Goal: Information Seeking & Learning: Learn about a topic

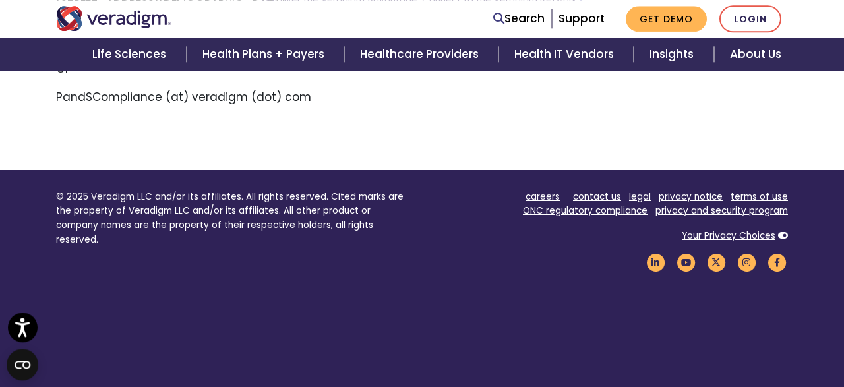
scroll to position [897, 0]
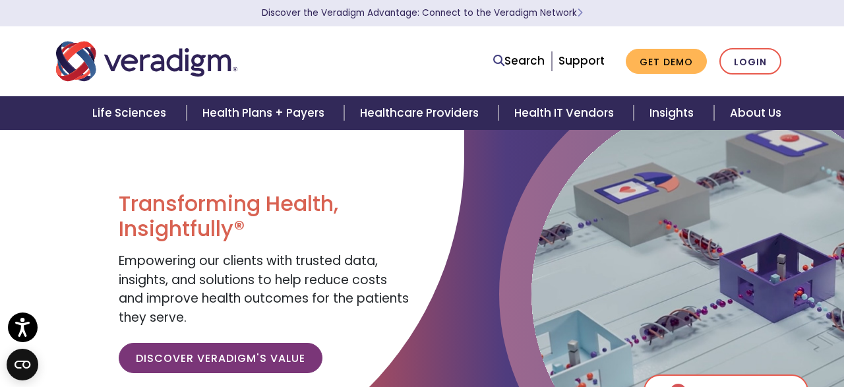
click at [380, 63] on div "Search Support Get Demo Login" at bounding box center [578, 61] width 438 height 27
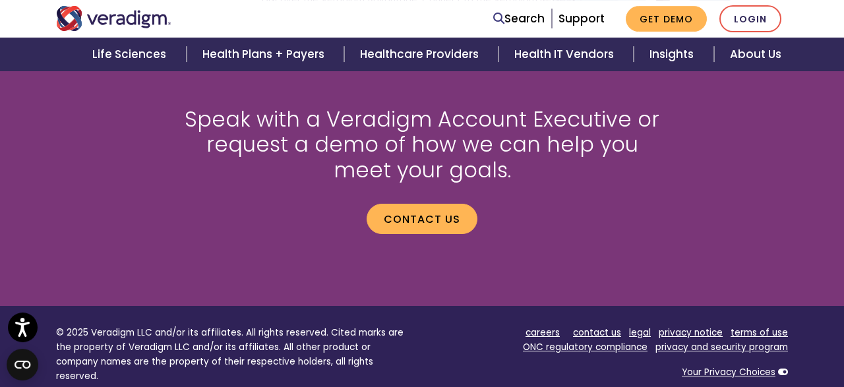
scroll to position [1921, 0]
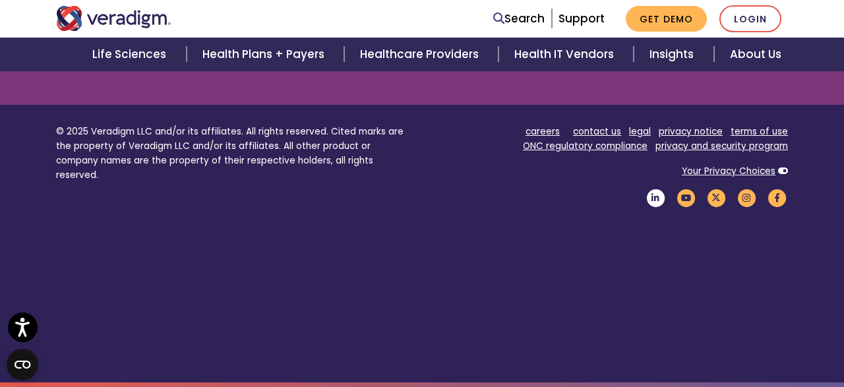
click at [660, 196] on icon "Veradigm LinkedIn Link" at bounding box center [655, 198] width 22 height 18
click at [686, 198] on icon "Veradigm YouTube Link" at bounding box center [685, 198] width 22 height 18
click at [719, 198] on icon "Veradigm Twitter Link" at bounding box center [716, 198] width 22 height 18
click at [746, 198] on icon "Veradigm Instagram Link" at bounding box center [746, 198] width 22 height 18
click at [776, 197] on icon "Veradigm Facebook Link" at bounding box center [776, 198] width 22 height 18
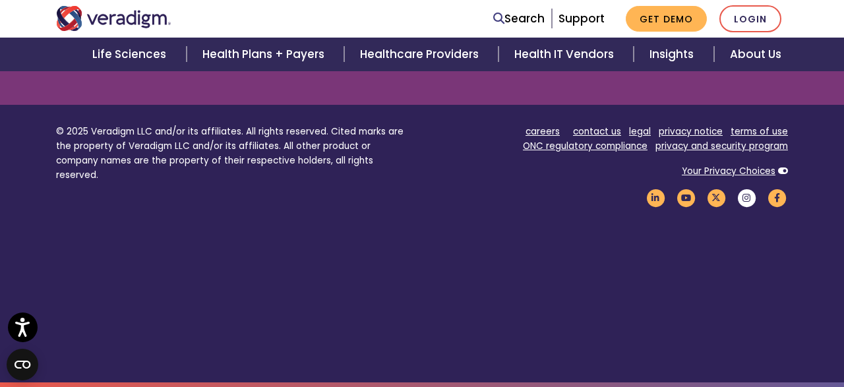
click at [744, 198] on icon "Veradigm Instagram Link" at bounding box center [746, 198] width 22 height 18
click at [445, 314] on footer "© 2025 Veradigm LLC and/or its affiliates. All rights reserved. Cited marks are…" at bounding box center [422, 243] width 844 height 277
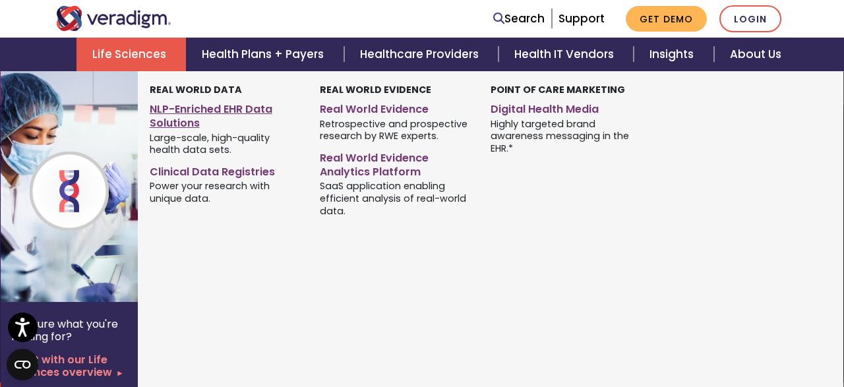
click at [219, 114] on link "NLP-Enriched EHR Data Solutions" at bounding box center [225, 114] width 151 height 33
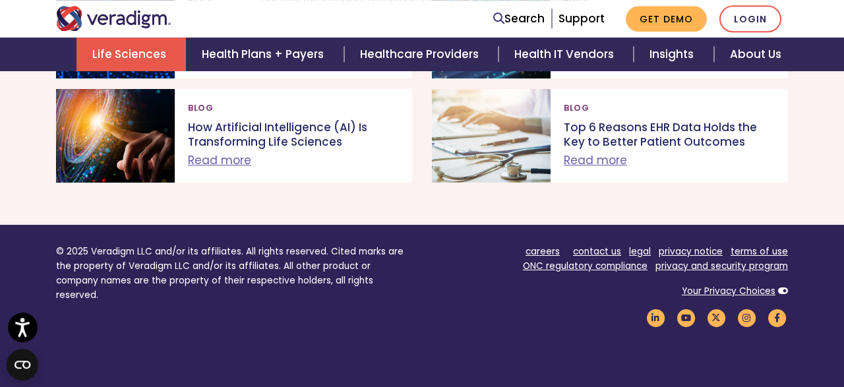
scroll to position [3987, 0]
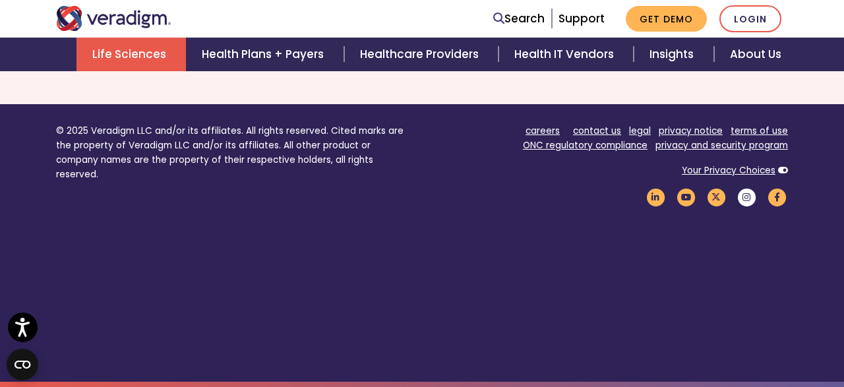
click at [744, 198] on icon "Veradigm Instagram Link" at bounding box center [746, 198] width 22 height 18
click at [748, 203] on icon "Veradigm Instagram Link" at bounding box center [746, 198] width 22 height 18
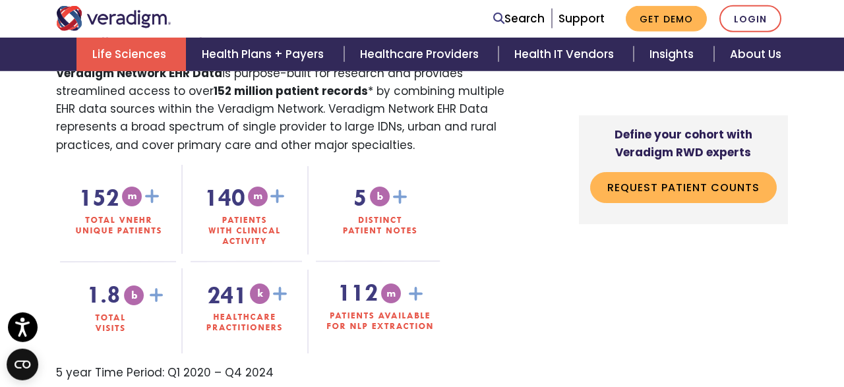
scroll to position [832, 0]
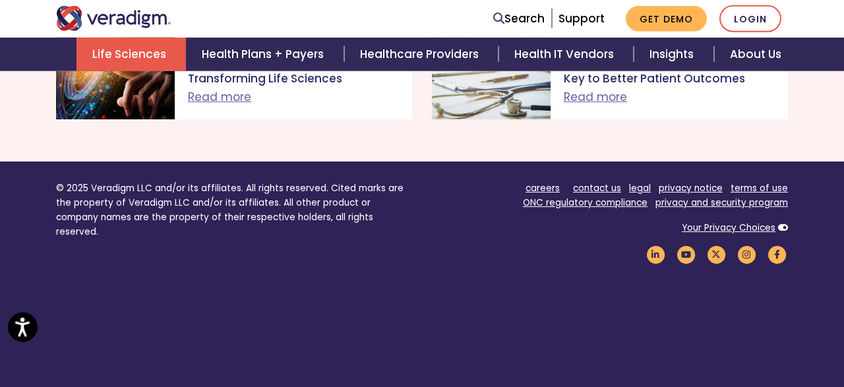
scroll to position [3895, 0]
click at [553, 194] on link "careers" at bounding box center [542, 188] width 34 height 13
click at [420, 318] on footer "© 2025 Veradigm LLC and/or its affiliates. All rights reserved. Cited marks are…" at bounding box center [422, 300] width 844 height 277
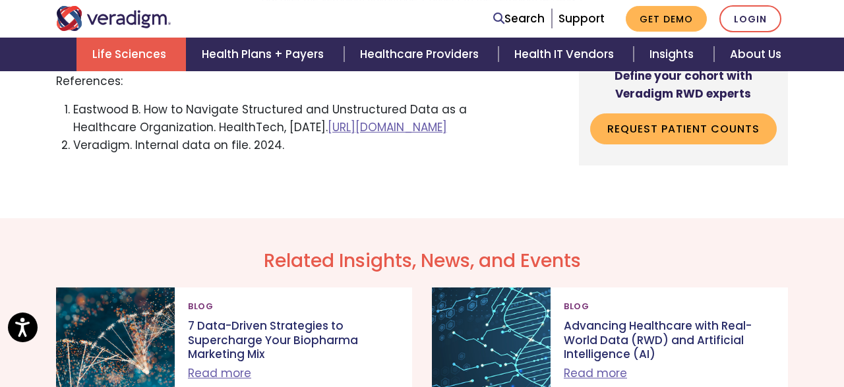
scroll to position [3408, 0]
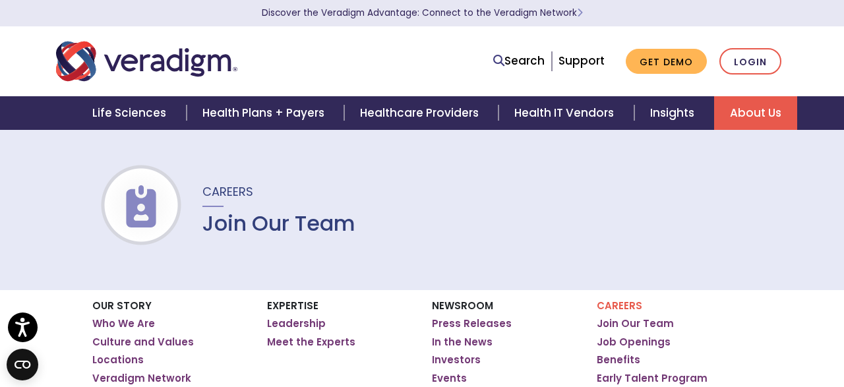
click at [453, 54] on div "Search Support Get Demo Login" at bounding box center [578, 61] width 438 height 27
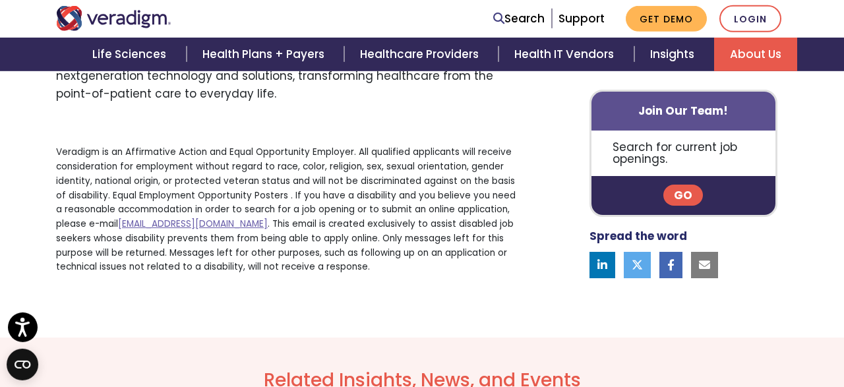
scroll to position [967, 0]
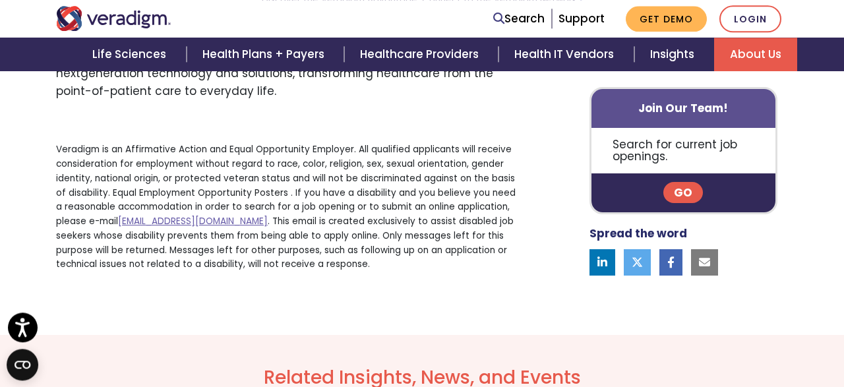
click at [601, 268] on icon at bounding box center [602, 261] width 10 height 11
click at [641, 268] on icon at bounding box center [637, 261] width 11 height 11
click at [668, 268] on icon at bounding box center [670, 261] width 7 height 11
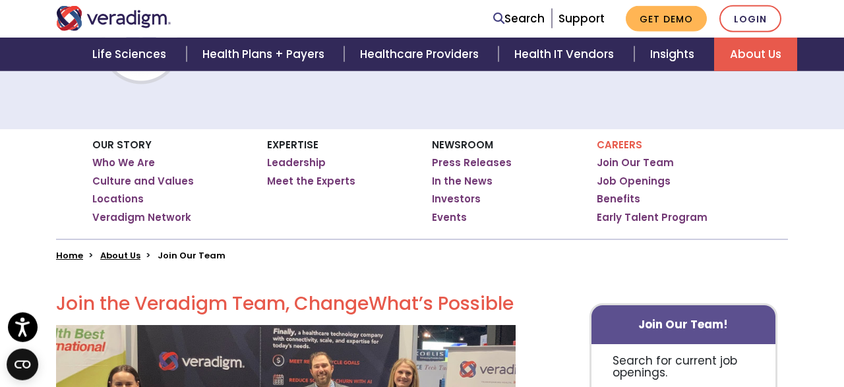
scroll to position [159, 0]
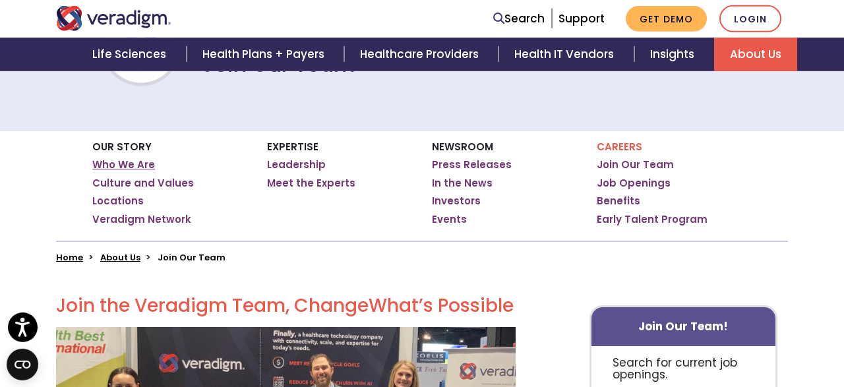
click at [130, 165] on link "Who We Are" at bounding box center [123, 164] width 63 height 13
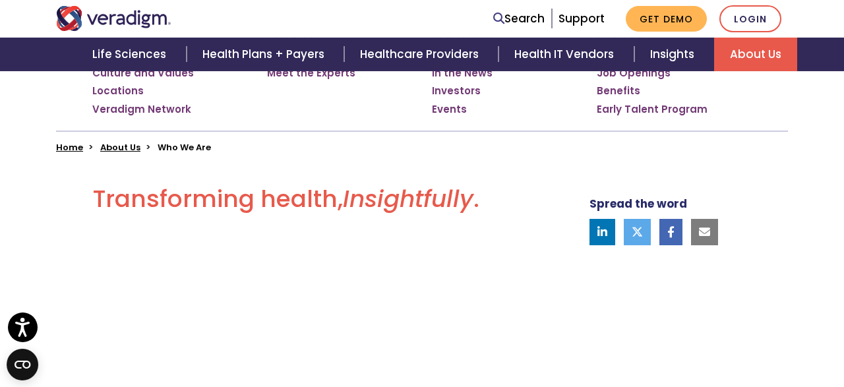
scroll to position [270, 0]
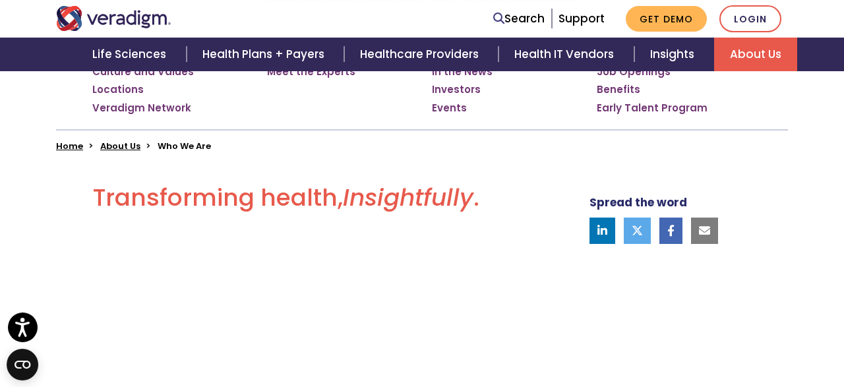
click at [601, 233] on icon at bounding box center [602, 230] width 10 height 11
click at [645, 230] on link at bounding box center [637, 231] width 27 height 26
click at [669, 229] on icon at bounding box center [670, 230] width 7 height 11
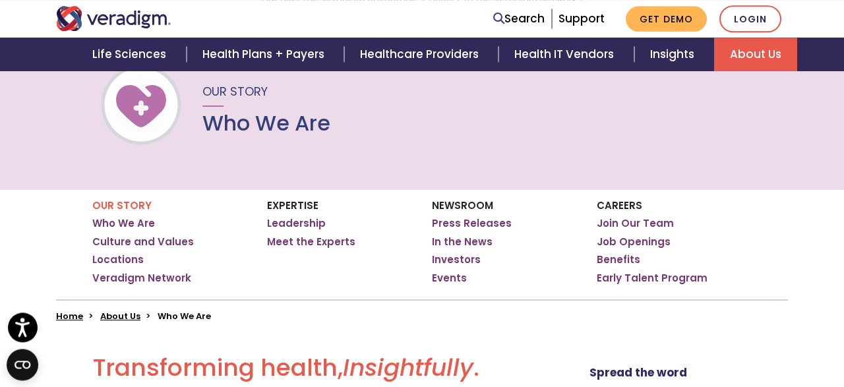
scroll to position [108, 0]
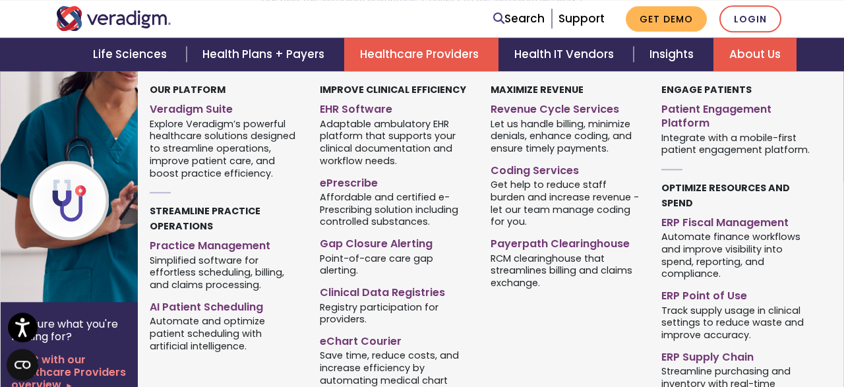
click at [431, 53] on link "Healthcare Providers" at bounding box center [421, 55] width 154 height 34
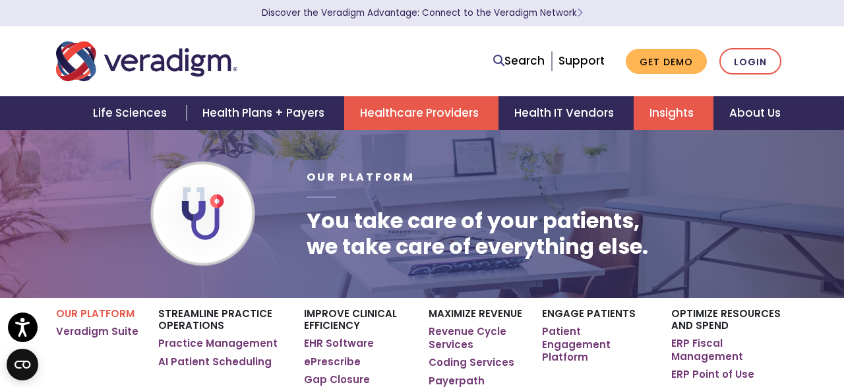
click at [672, 112] on link "Insights" at bounding box center [674, 113] width 80 height 34
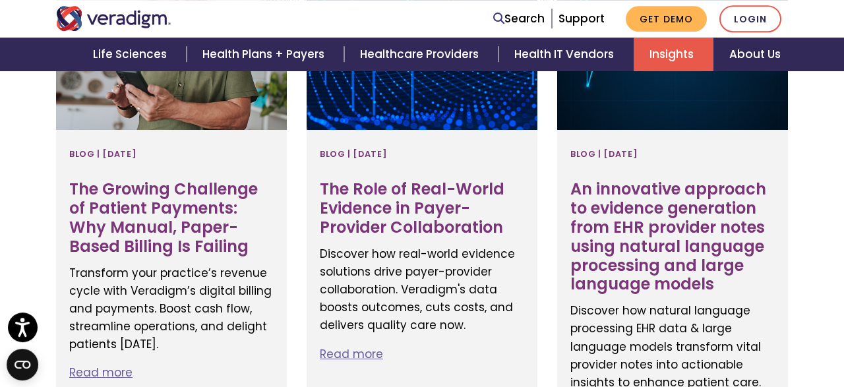
scroll to position [670, 0]
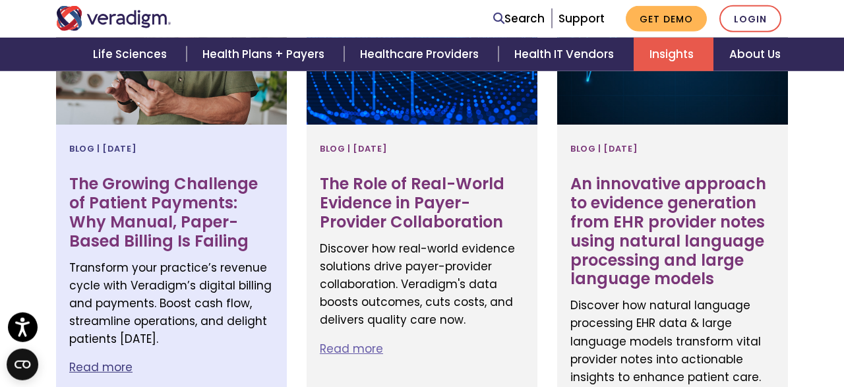
click at [200, 187] on h3 "The Growing Challenge of Patient Payments: Why Manual, Paper-Based Billing Is F…" at bounding box center [171, 213] width 204 height 76
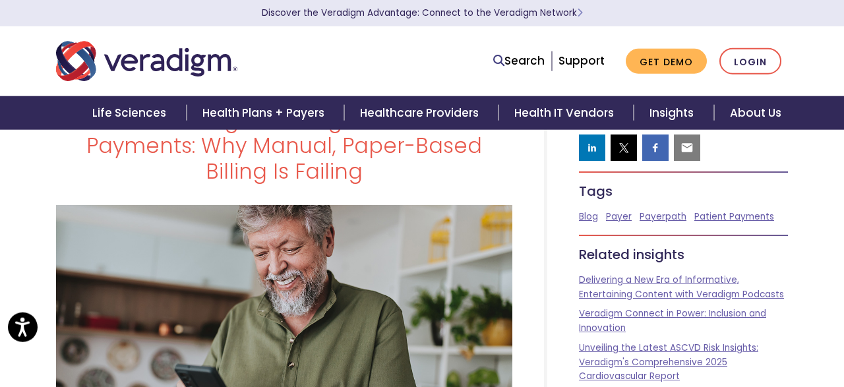
scroll to position [53, 0]
click at [595, 148] on img at bounding box center [591, 144] width 13 height 13
click at [626, 148] on img at bounding box center [623, 144] width 13 height 13
click at [649, 148] on img at bounding box center [655, 144] width 13 height 13
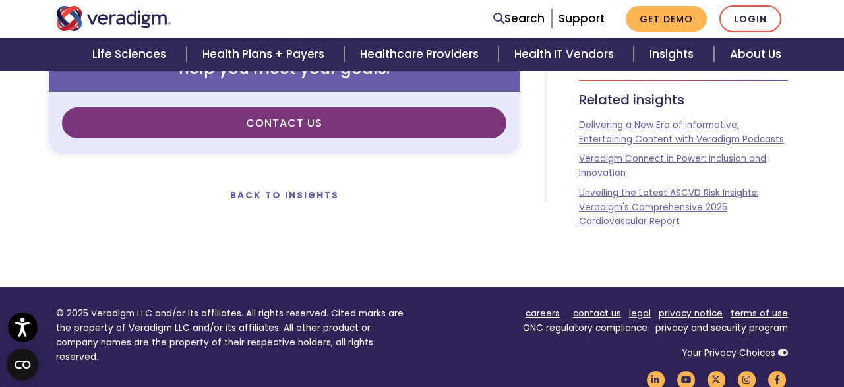
scroll to position [3759, 0]
